Goal: Complete application form

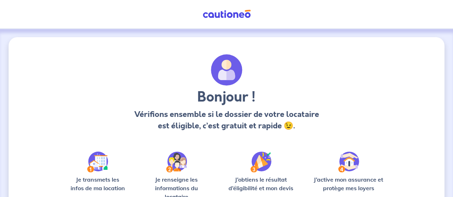
scroll to position [90, 0]
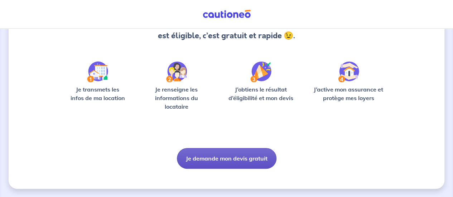
click at [208, 154] on button "Je demande mon devis gratuit" at bounding box center [226, 158] width 99 height 21
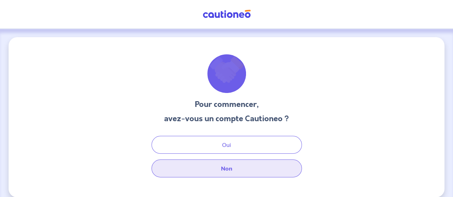
click at [205, 167] on button "Non" at bounding box center [226, 169] width 150 height 18
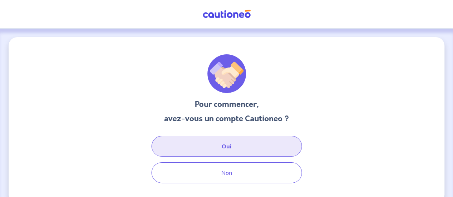
click at [200, 149] on button "Oui" at bounding box center [226, 146] width 150 height 21
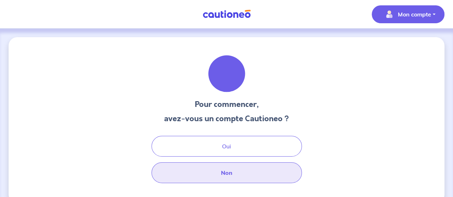
click at [250, 162] on button "Non" at bounding box center [226, 172] width 150 height 21
